Goal: Check status: Check status

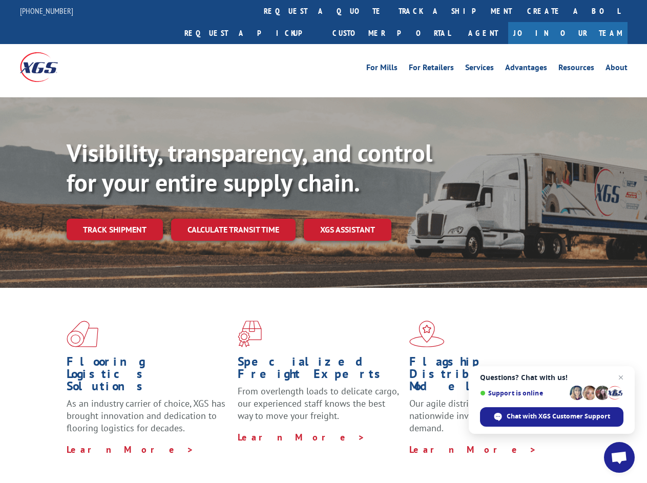
click at [323, 241] on div "Visibility, transparency, and control for your entire supply chain. Track shipm…" at bounding box center [357, 209] width 581 height 143
click at [391, 11] on link "track a shipment" at bounding box center [455, 11] width 129 height 22
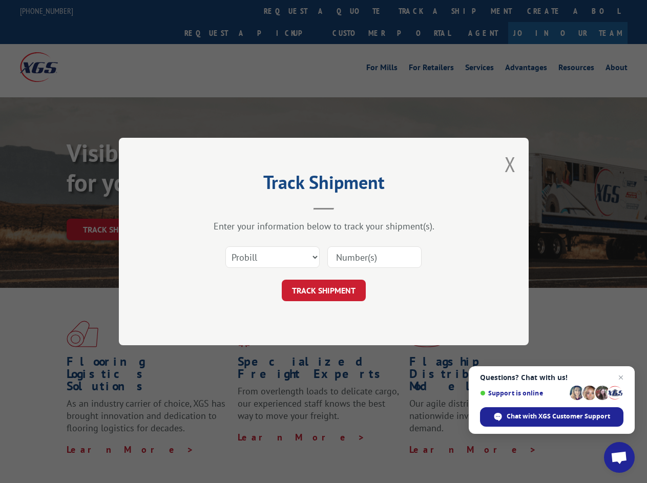
click at [358, 11] on div "Track Shipment Enter your information below to track your shipment(s). Select c…" at bounding box center [323, 241] width 647 height 483
click at [422, 11] on div "Track Shipment Enter your information below to track your shipment(s). Select c…" at bounding box center [323, 241] width 647 height 483
click at [114, 207] on div "Track Shipment Enter your information below to track your shipment(s). Select c…" at bounding box center [323, 241] width 647 height 483
click at [233, 207] on header "Track Shipment" at bounding box center [323, 192] width 307 height 35
click at [348, 207] on header "Track Shipment" at bounding box center [323, 192] width 307 height 35
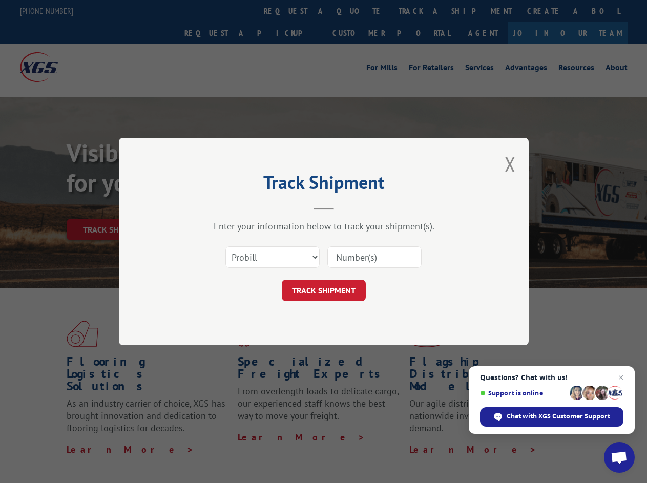
click at [619, 458] on span "Open chat" at bounding box center [619, 458] width 17 height 14
